Goal: Find specific page/section: Find specific page/section

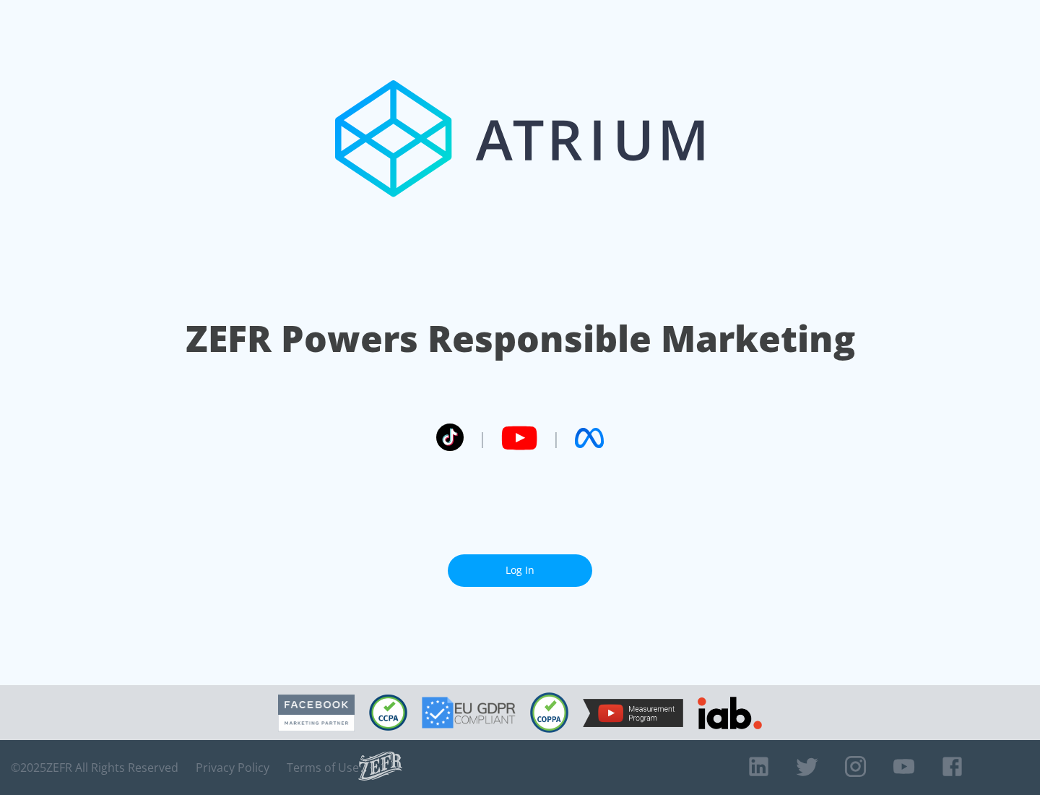
click at [520, 564] on link "Log In" at bounding box center [520, 570] width 145 height 33
